Goal: Task Accomplishment & Management: Complete application form

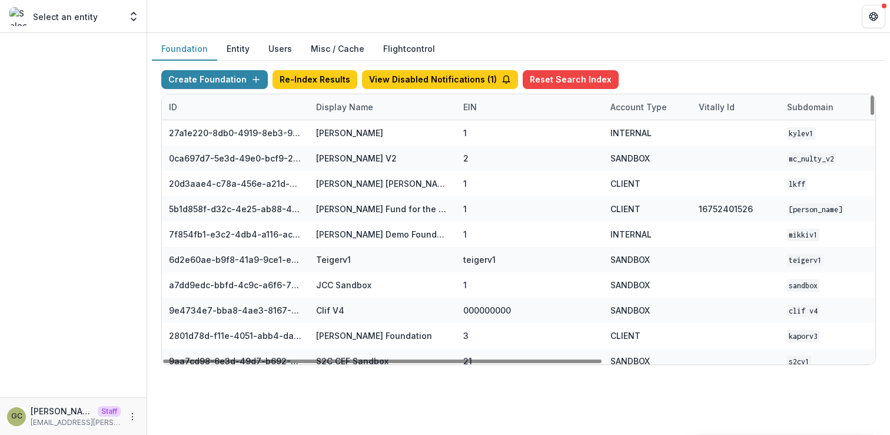
click at [329, 110] on div "Display Name" at bounding box center [344, 107] width 71 height 12
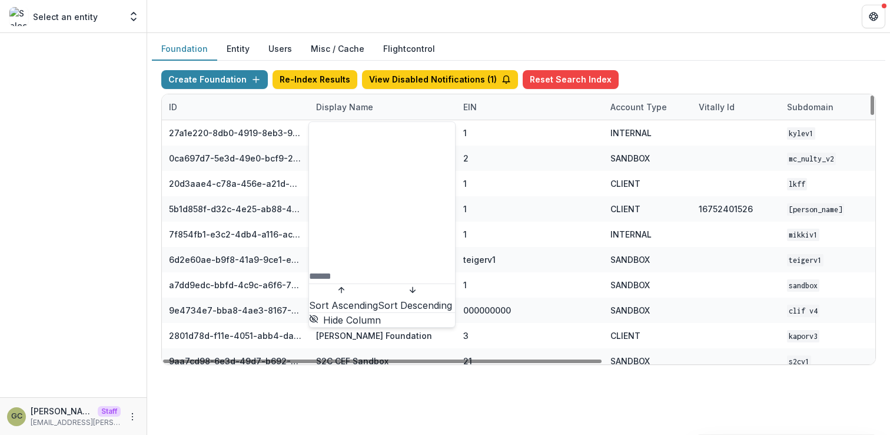
click at [341, 269] on input at bounding box center [356, 276] width 94 height 14
type input "*"
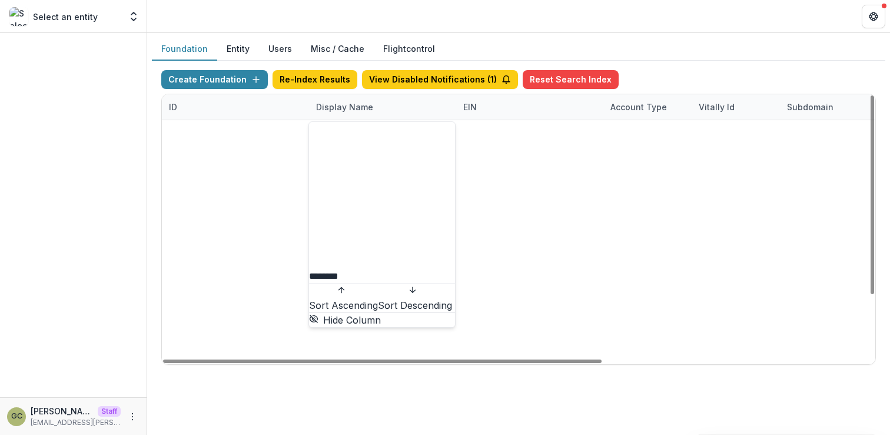
click at [377, 269] on input "********" at bounding box center [356, 276] width 94 height 14
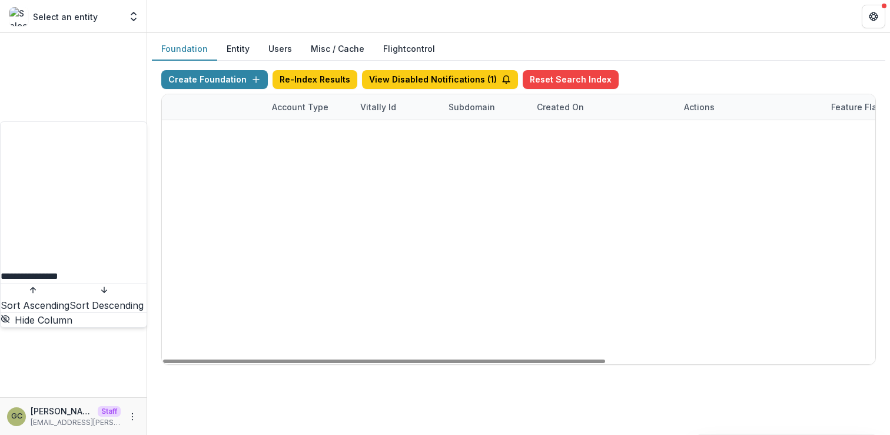
scroll to position [0, 355]
type input "**********"
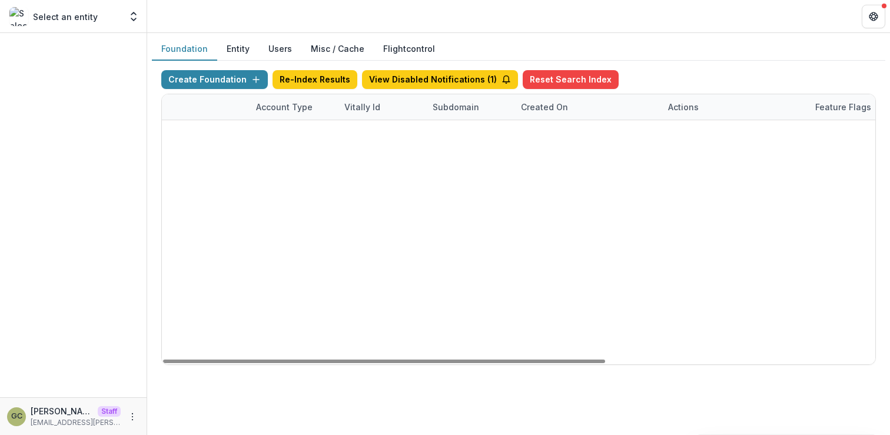
click at [683, 129] on link "Visit" at bounding box center [684, 133] width 32 height 19
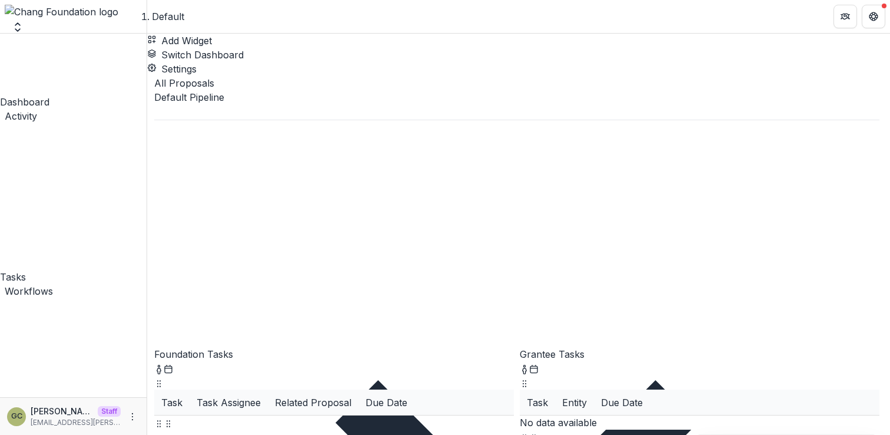
scroll to position [111, 0]
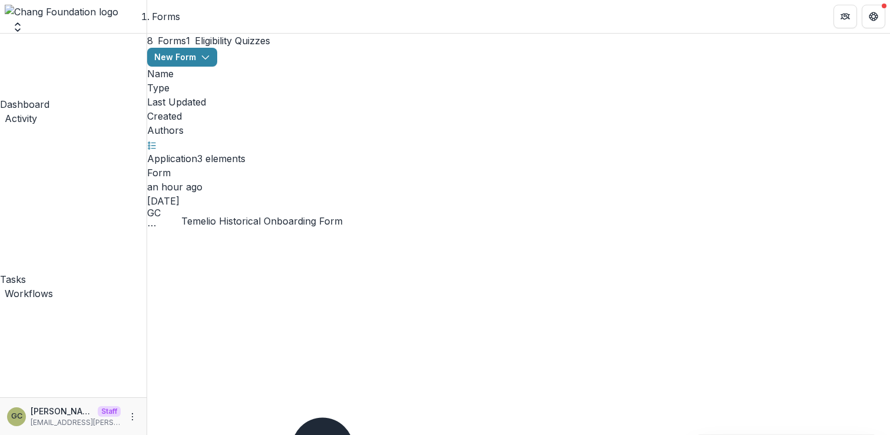
click at [217, 65] on button "New Form" at bounding box center [182, 57] width 70 height 19
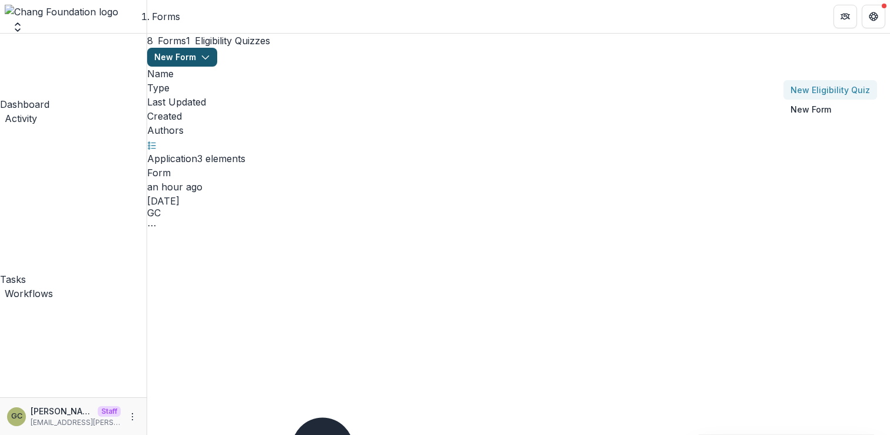
click at [786, 90] on button "New Eligibility Quiz" at bounding box center [831, 89] width 94 height 19
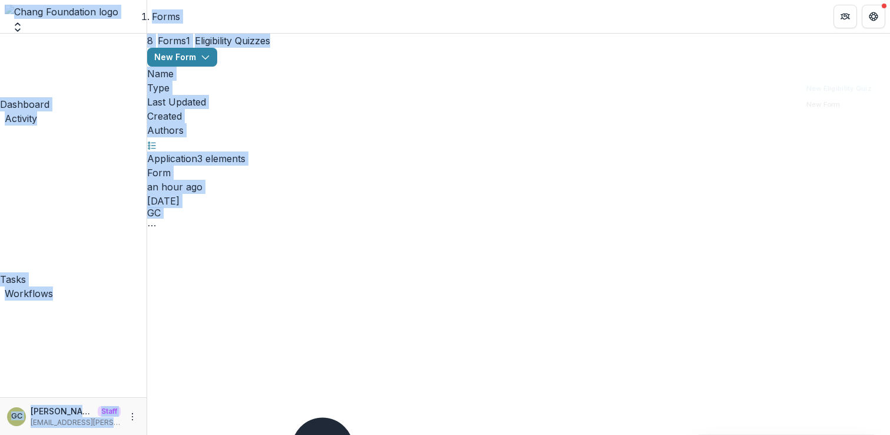
click at [217, 65] on button "New Form" at bounding box center [182, 57] width 70 height 19
click at [816, 117] on button "New Form" at bounding box center [831, 109] width 94 height 19
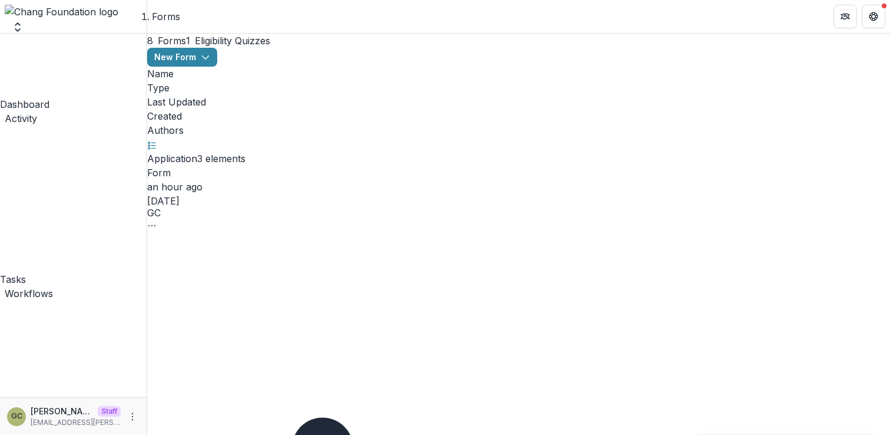
type input "*"
type input "******"
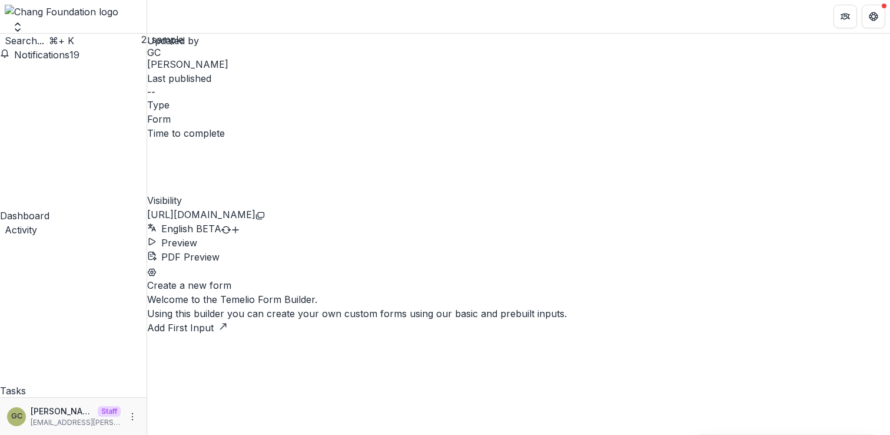
click at [228, 320] on button "Add First Input" at bounding box center [187, 327] width 81 height 14
click at [531, 334] on div "Create a new form Welcome to the Temelio Form Builder. Using this builder you c…" at bounding box center [518, 306] width 743 height 57
